Goal: Task Accomplishment & Management: Use online tool/utility

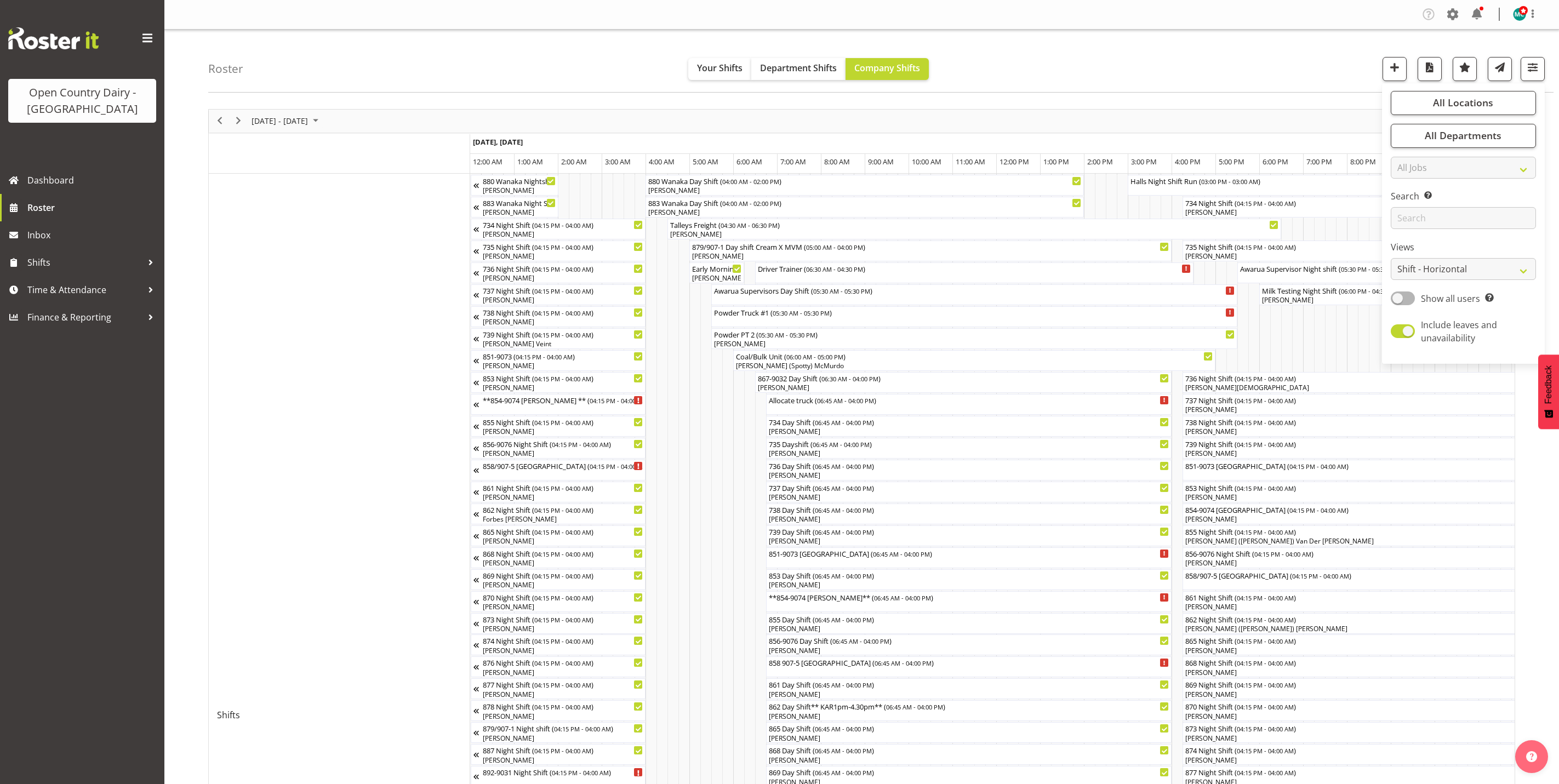
select select "shiftH"
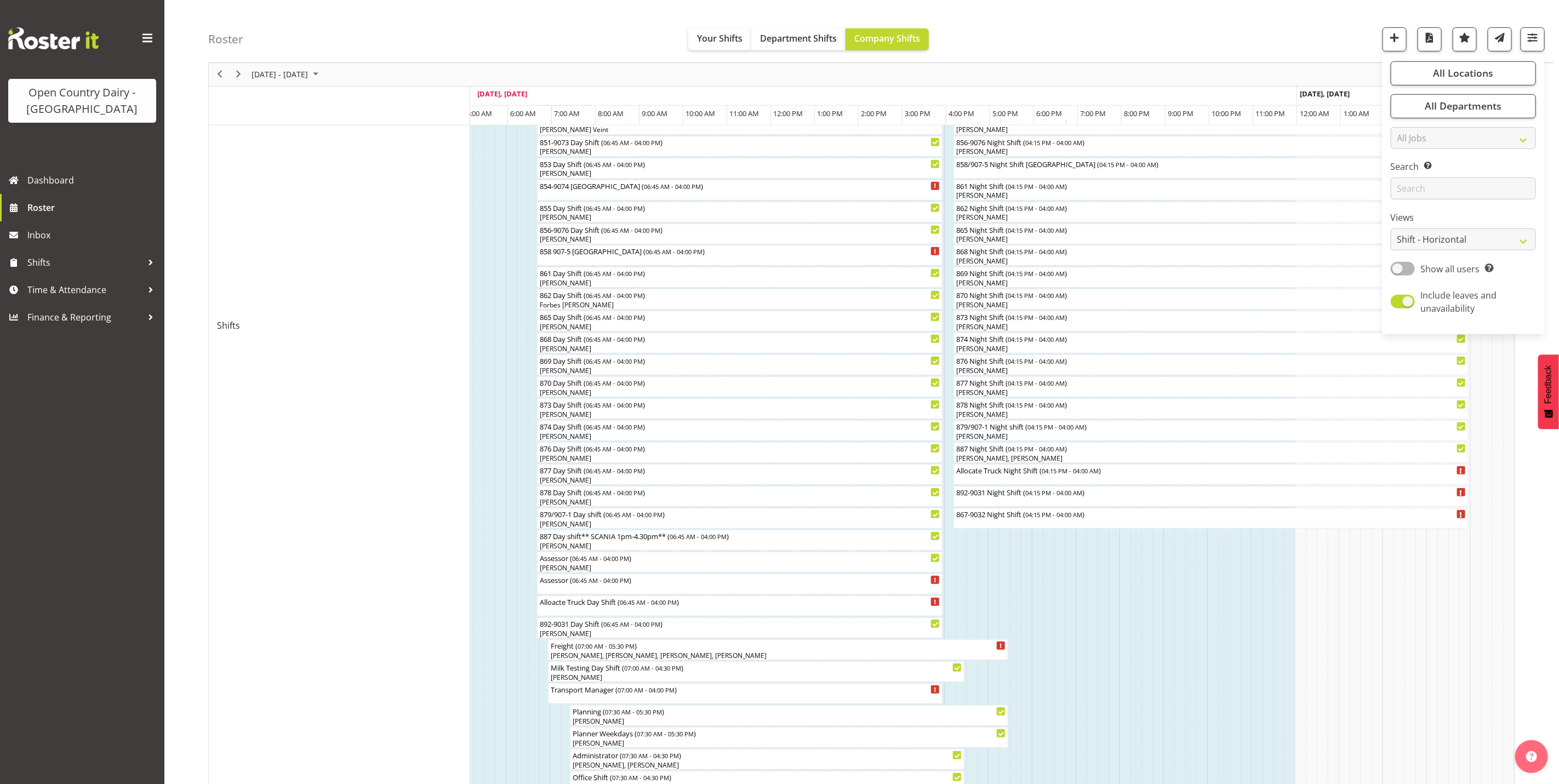
scroll to position [363, 0]
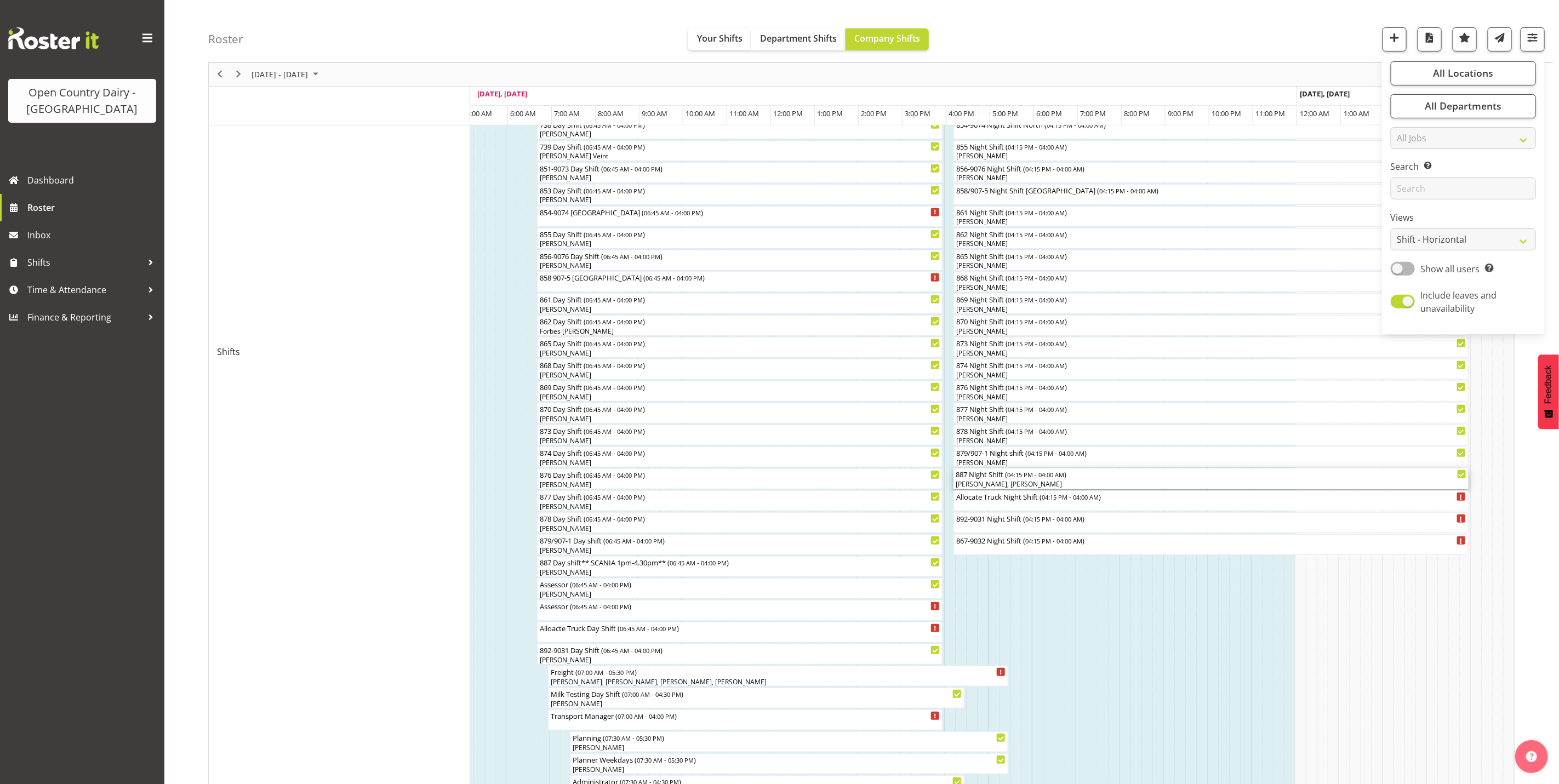
click at [1013, 482] on div "[PERSON_NAME], [PERSON_NAME]" at bounding box center [1211, 484] width 511 height 10
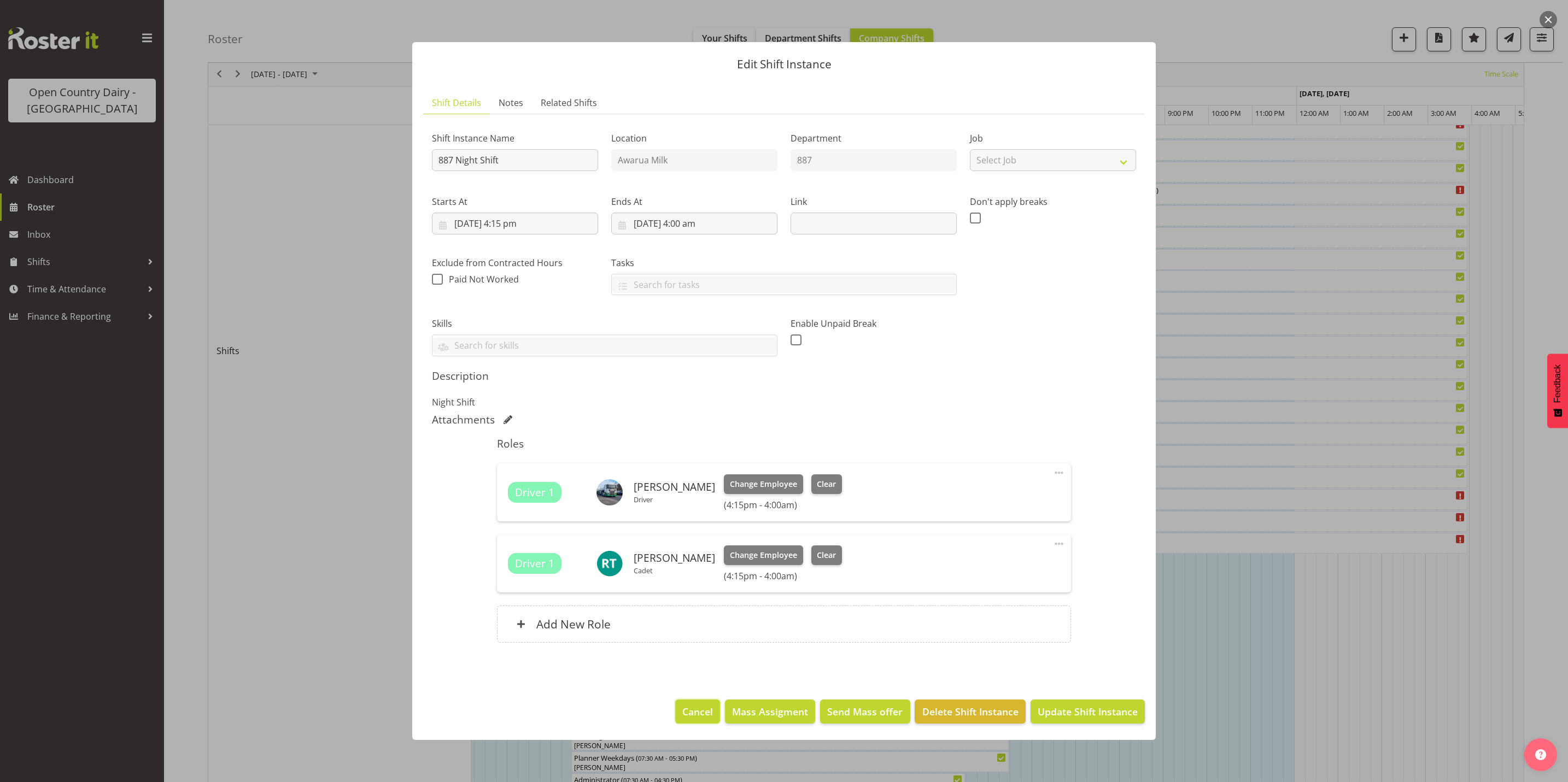
click at [702, 715] on span "Cancel" at bounding box center [698, 711] width 30 height 14
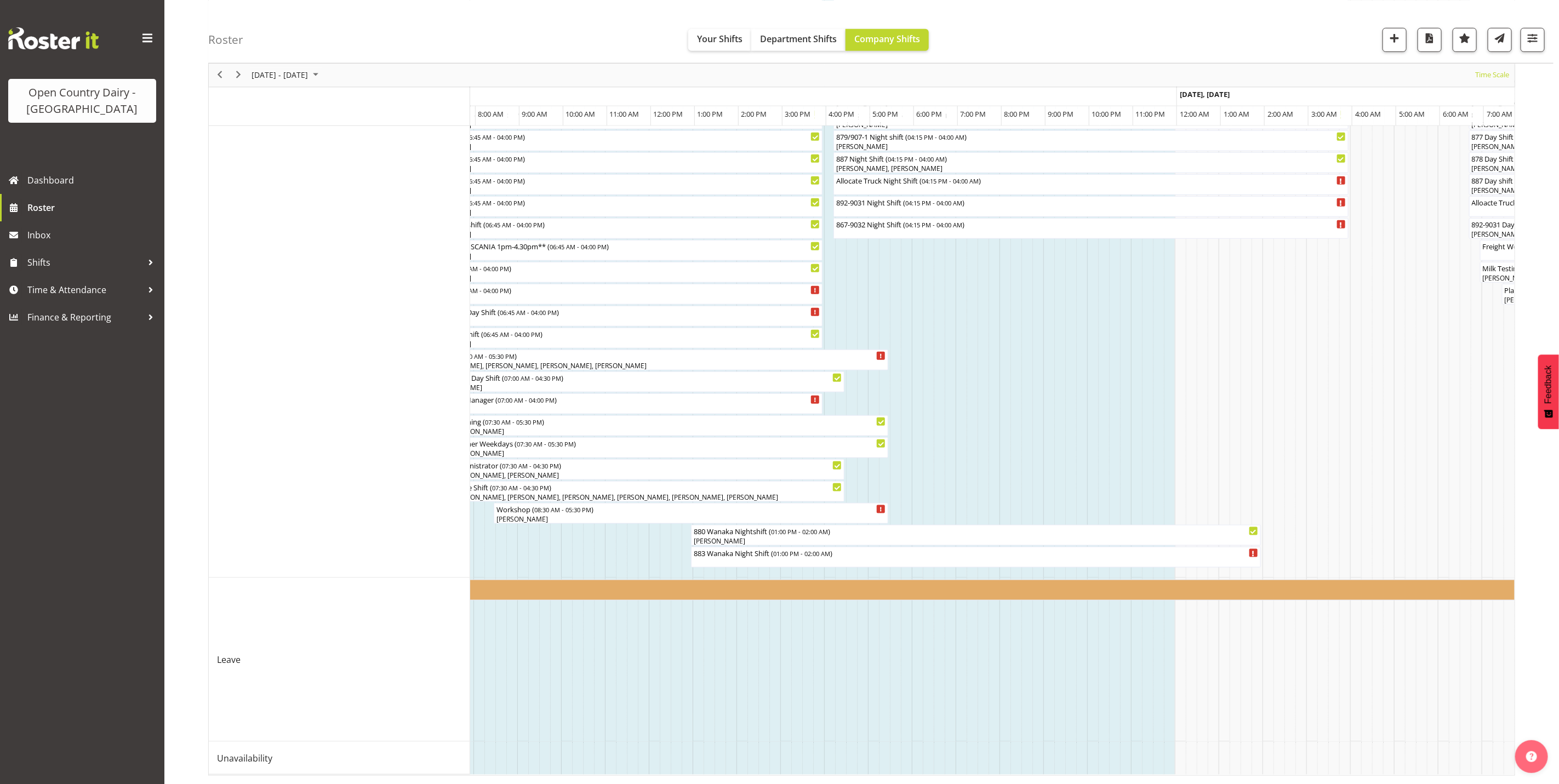
scroll to position [0, 4708]
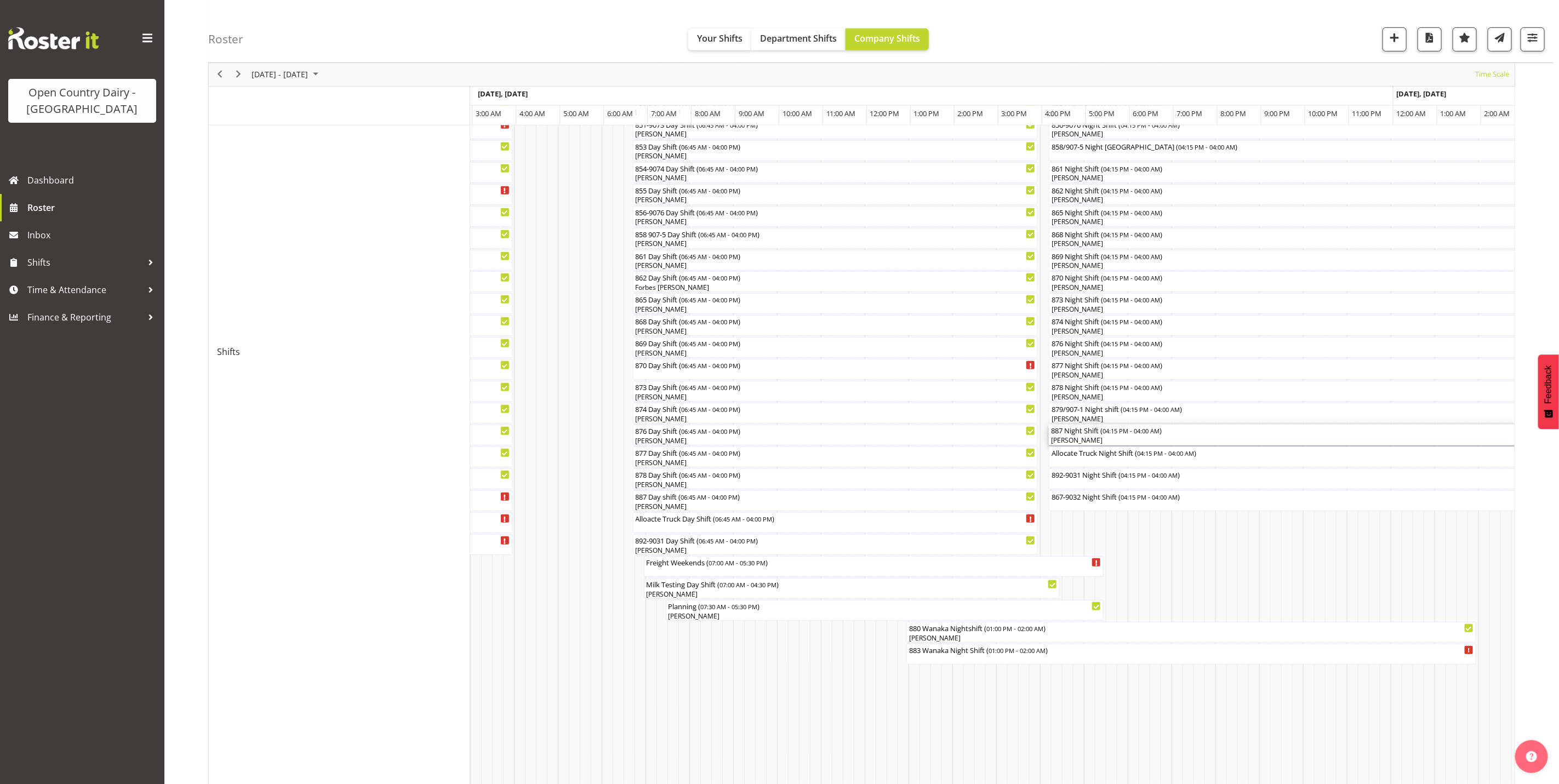
click at [1118, 439] on div "[PERSON_NAME]" at bounding box center [1306, 441] width 511 height 10
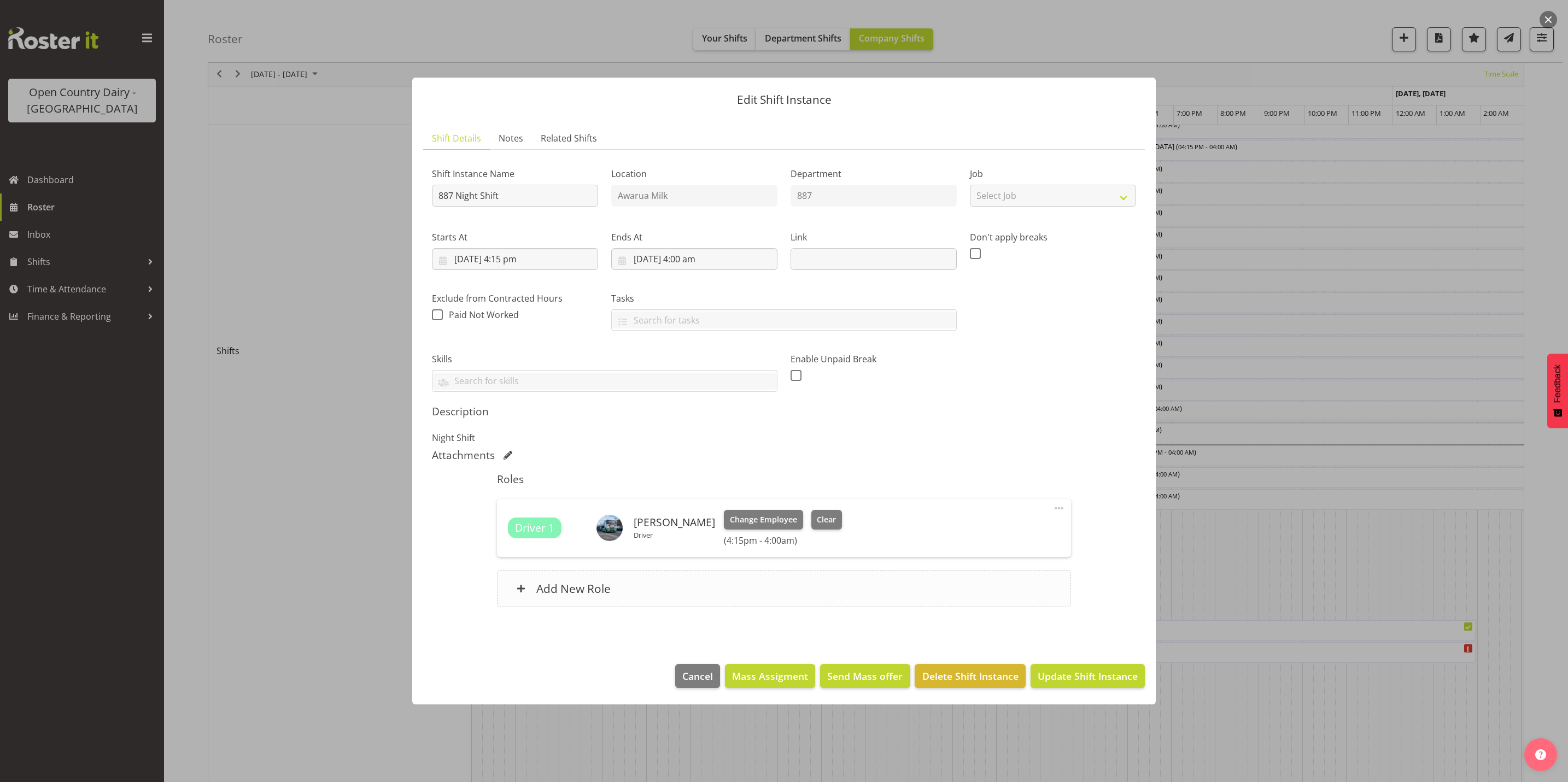
click at [572, 588] on h6 "Add New Role" at bounding box center [573, 588] width 74 height 14
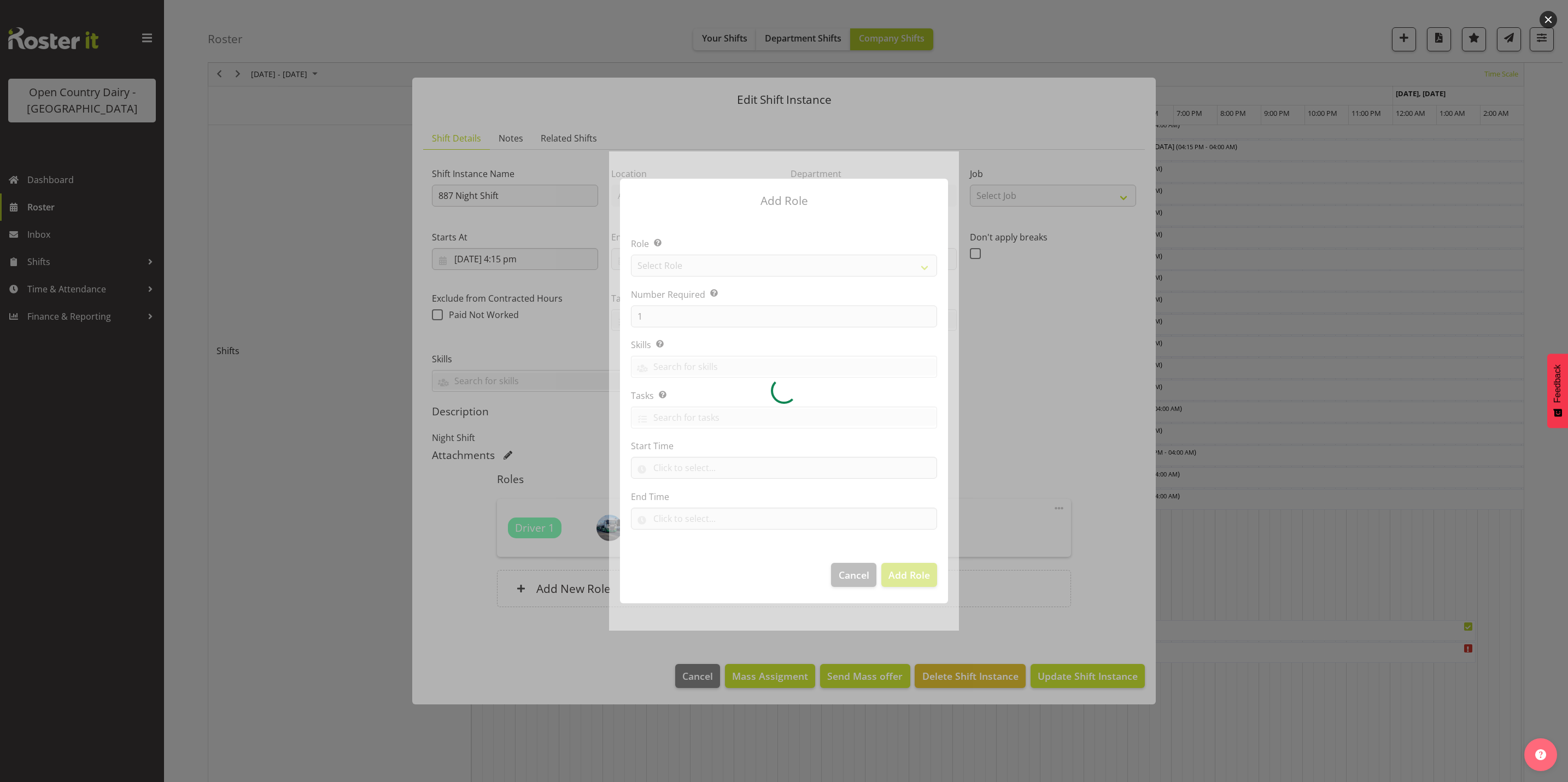
click at [670, 266] on div at bounding box center [784, 391] width 350 height 480
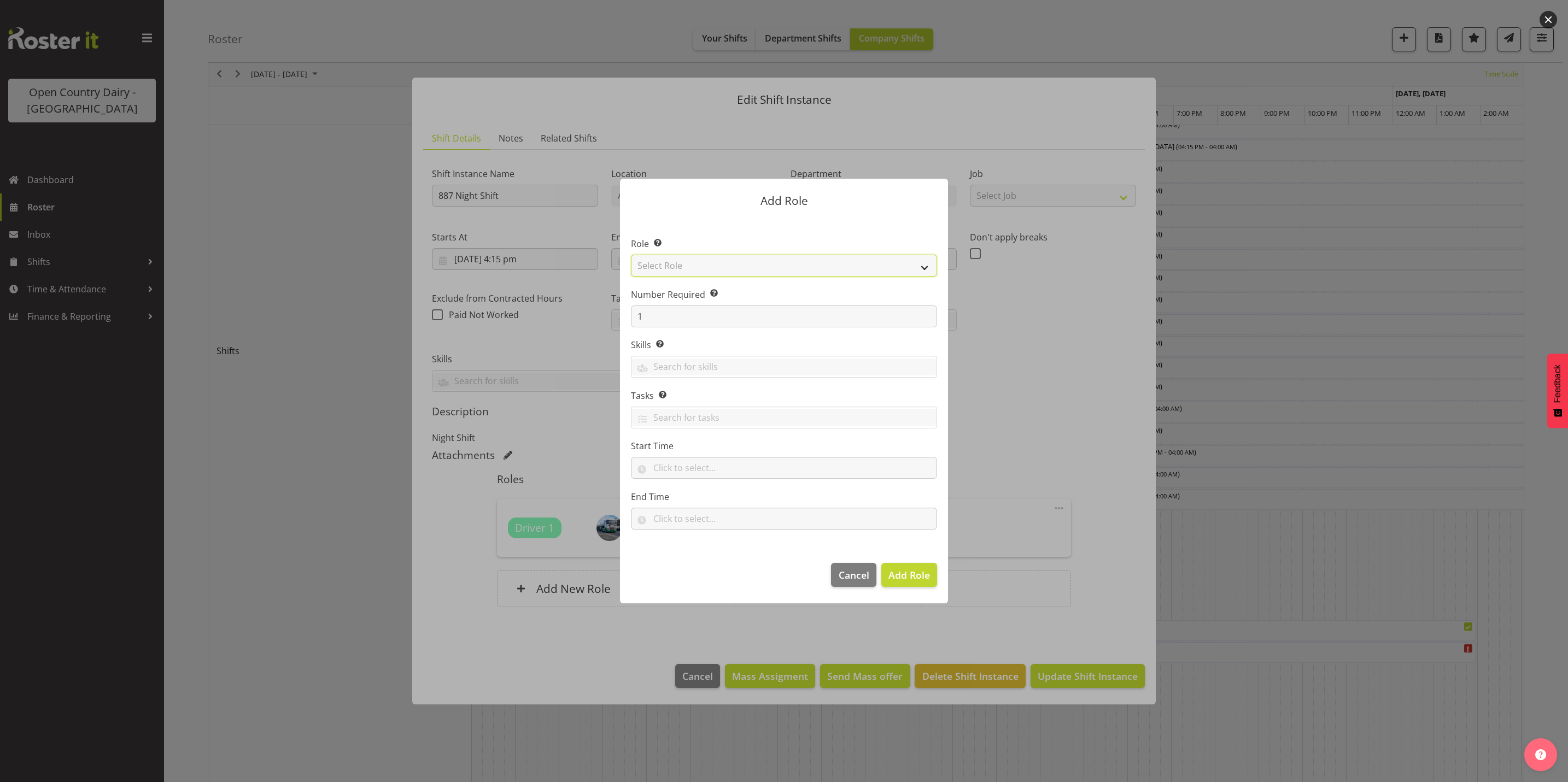
click at [671, 266] on select "Select Role Crew Leader Driver Driver Assessor Dayshift Driver Assessor Nightsh…" at bounding box center [784, 266] width 306 height 22
select select "1154"
click at [631, 255] on select "Select Role Crew Leader Driver Driver Assessor Dayshift Driver Assessor Nightsh…" at bounding box center [784, 266] width 306 height 22
click at [911, 573] on span "Add Role" at bounding box center [909, 575] width 41 height 13
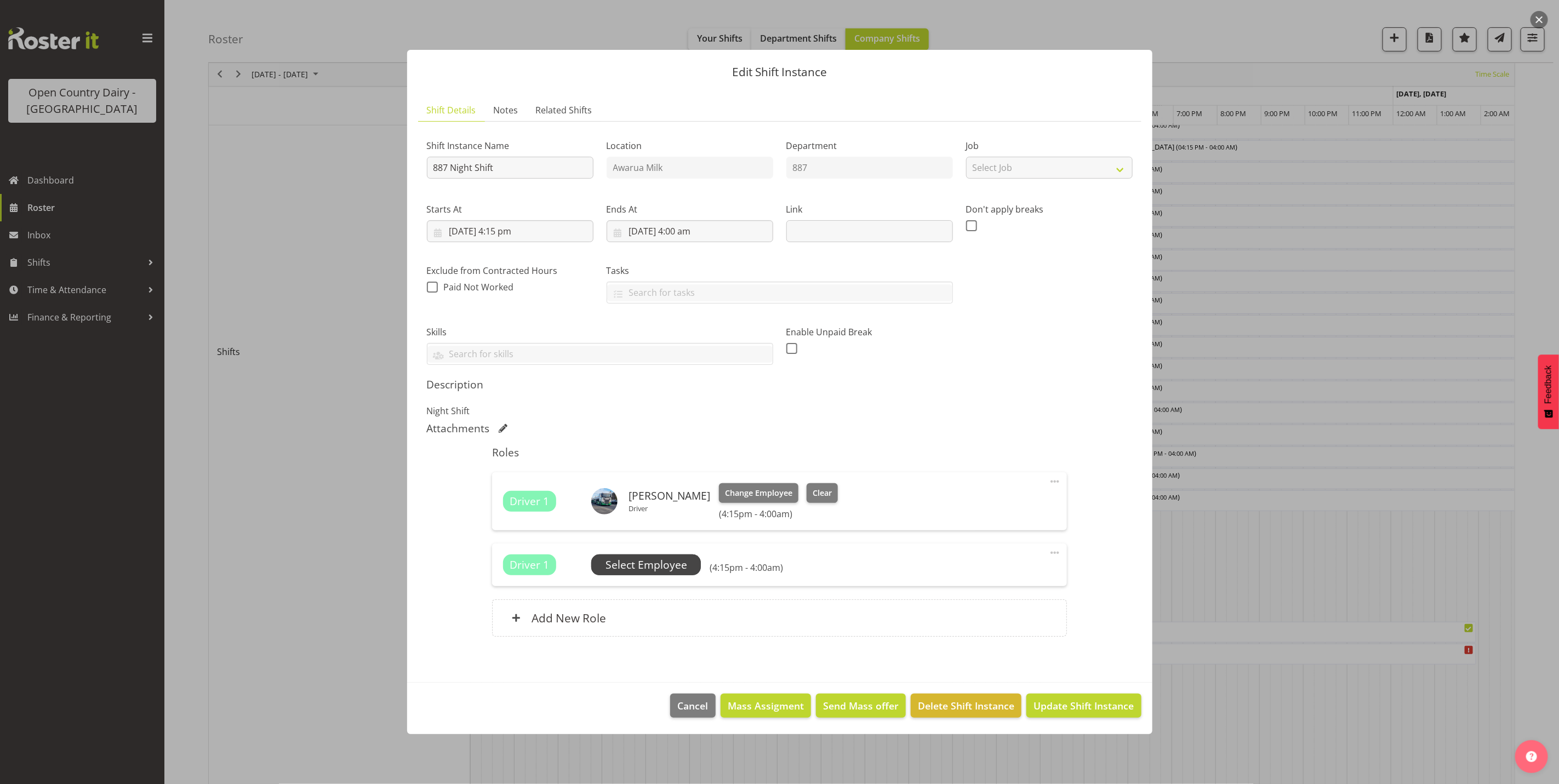
click at [656, 563] on span "Select Employee" at bounding box center [646, 565] width 82 height 16
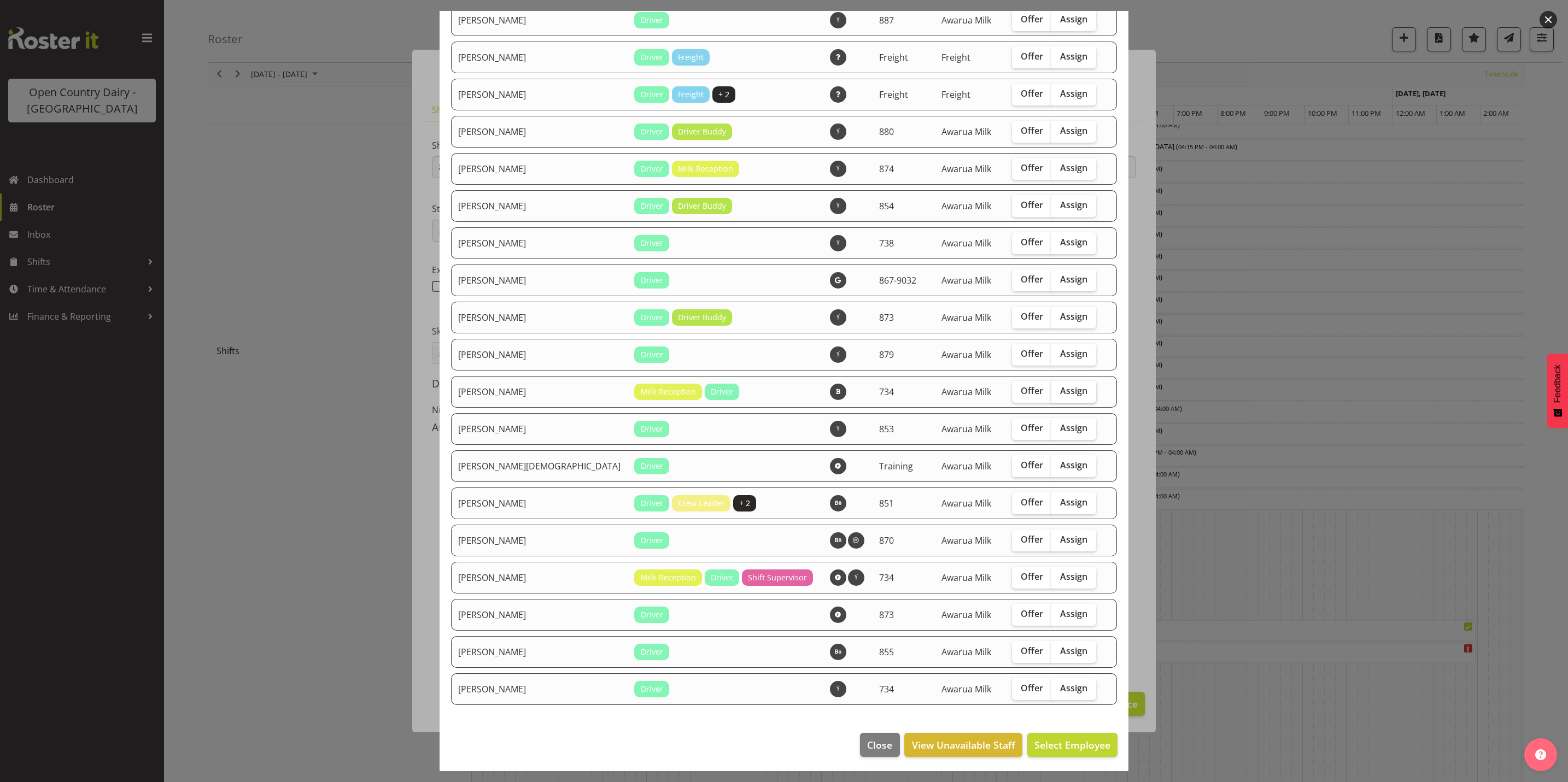
click at [1060, 388] on span "Assign" at bounding box center [1074, 391] width 27 height 11
click at [1051, 388] on input "Assign" at bounding box center [1055, 391] width 7 height 7
checkbox input "true"
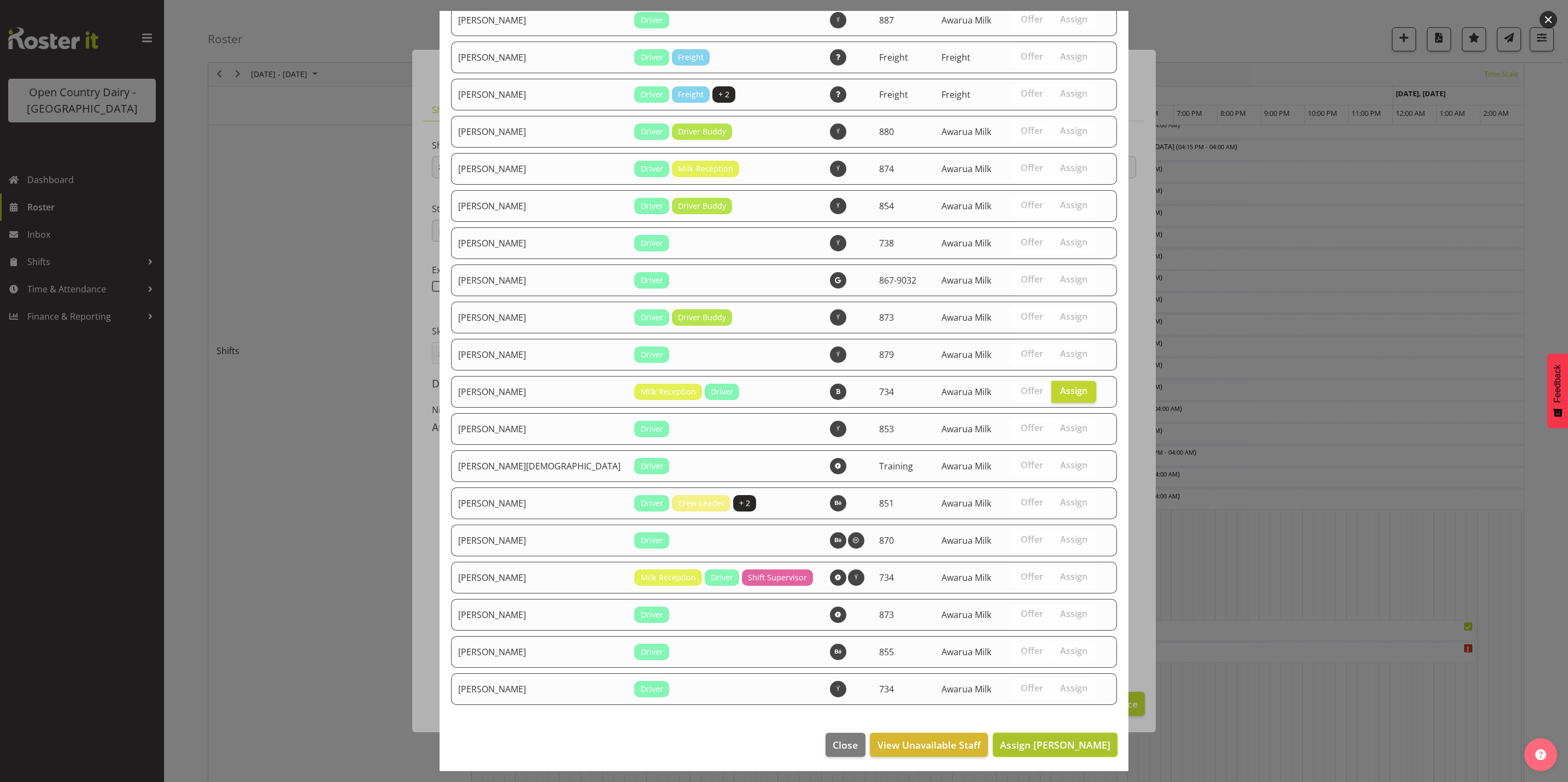
click at [1021, 748] on span "Assign [PERSON_NAME]" at bounding box center [1055, 745] width 110 height 13
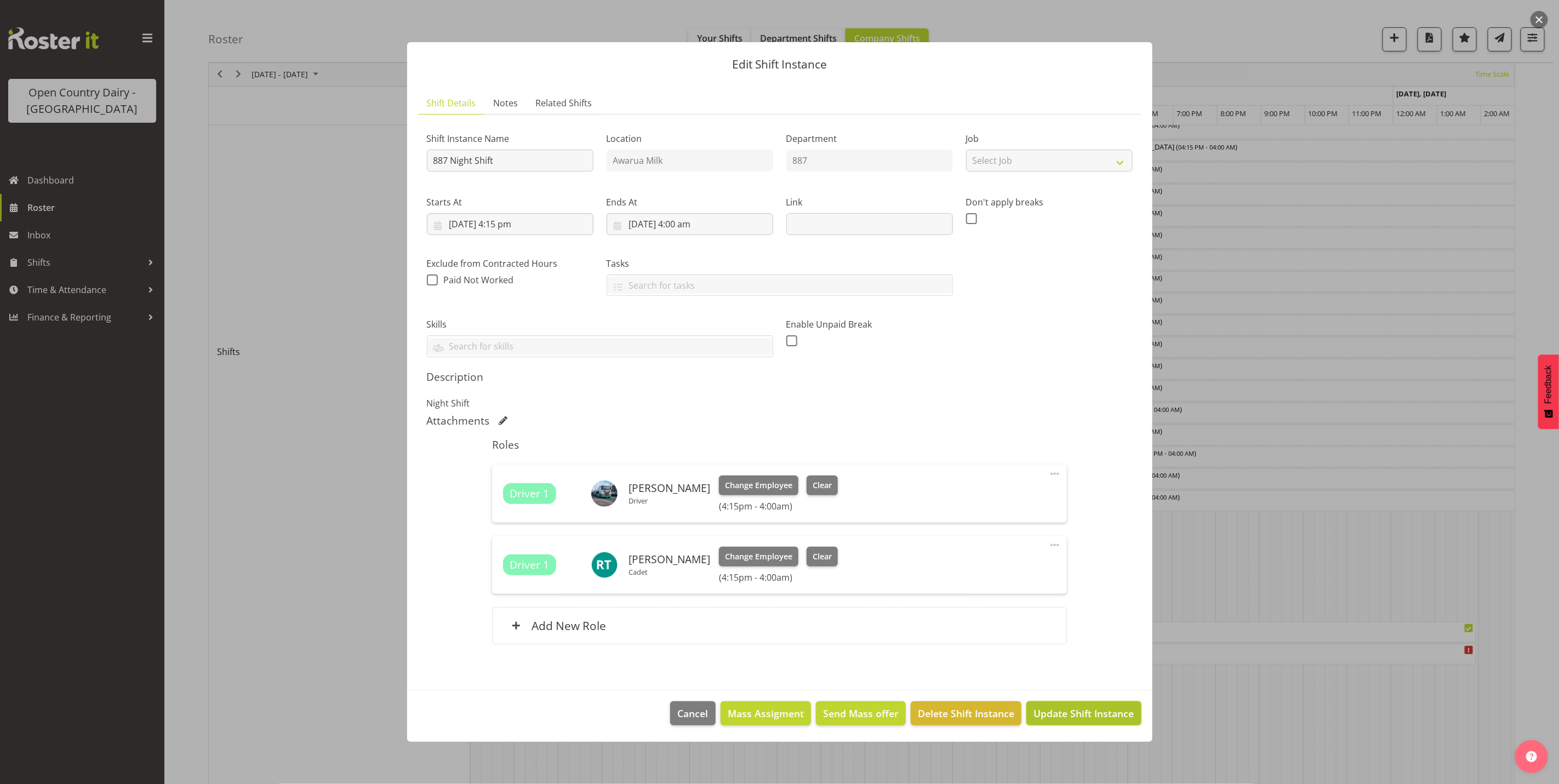
click at [1109, 714] on span "Update Shift Instance" at bounding box center [1084, 713] width 100 height 14
